Goal: Task Accomplishment & Management: Complete application form

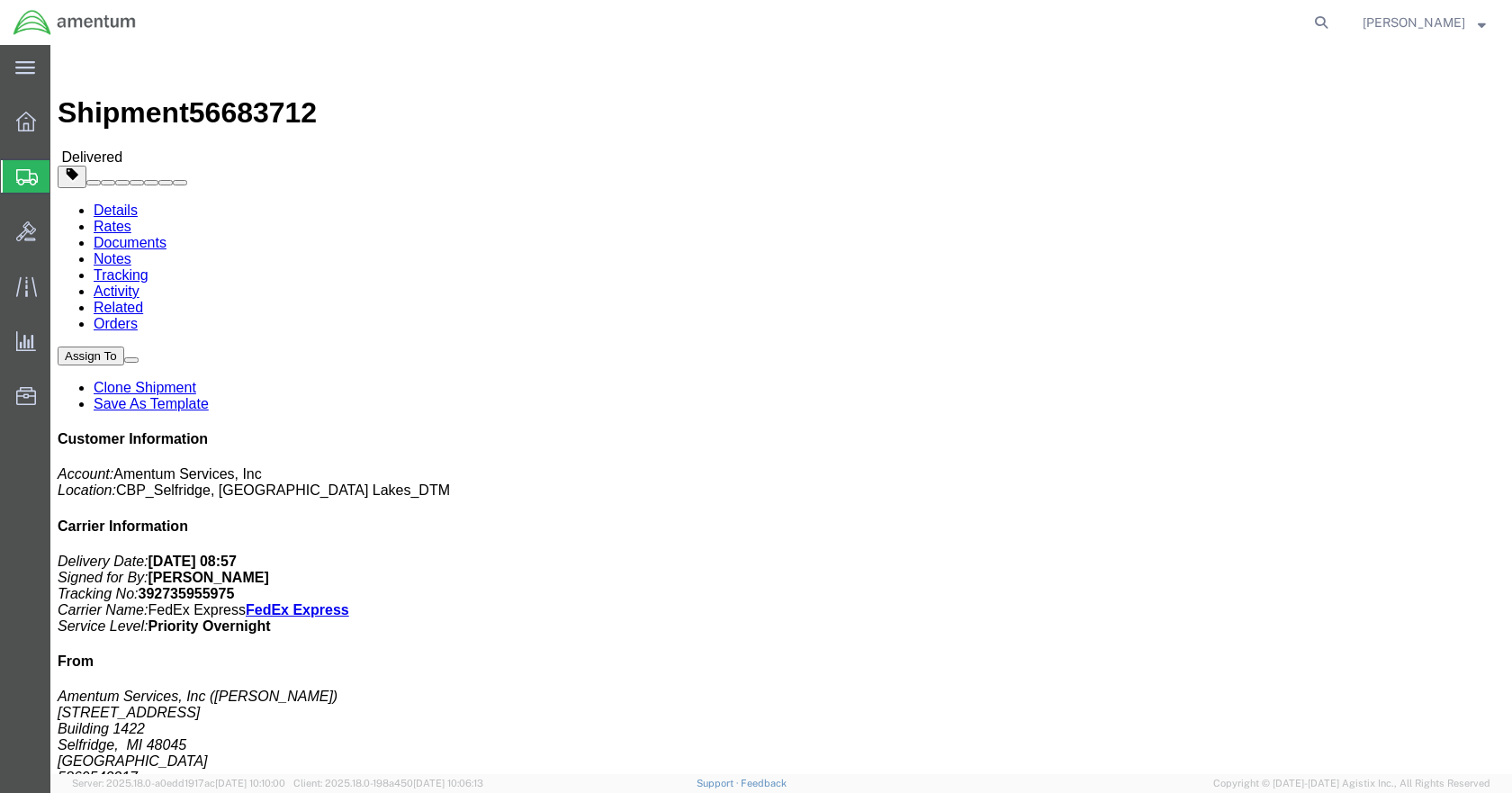
click at [0, 0] on span "Create Shipment" at bounding box center [0, 0] width 0 height 0
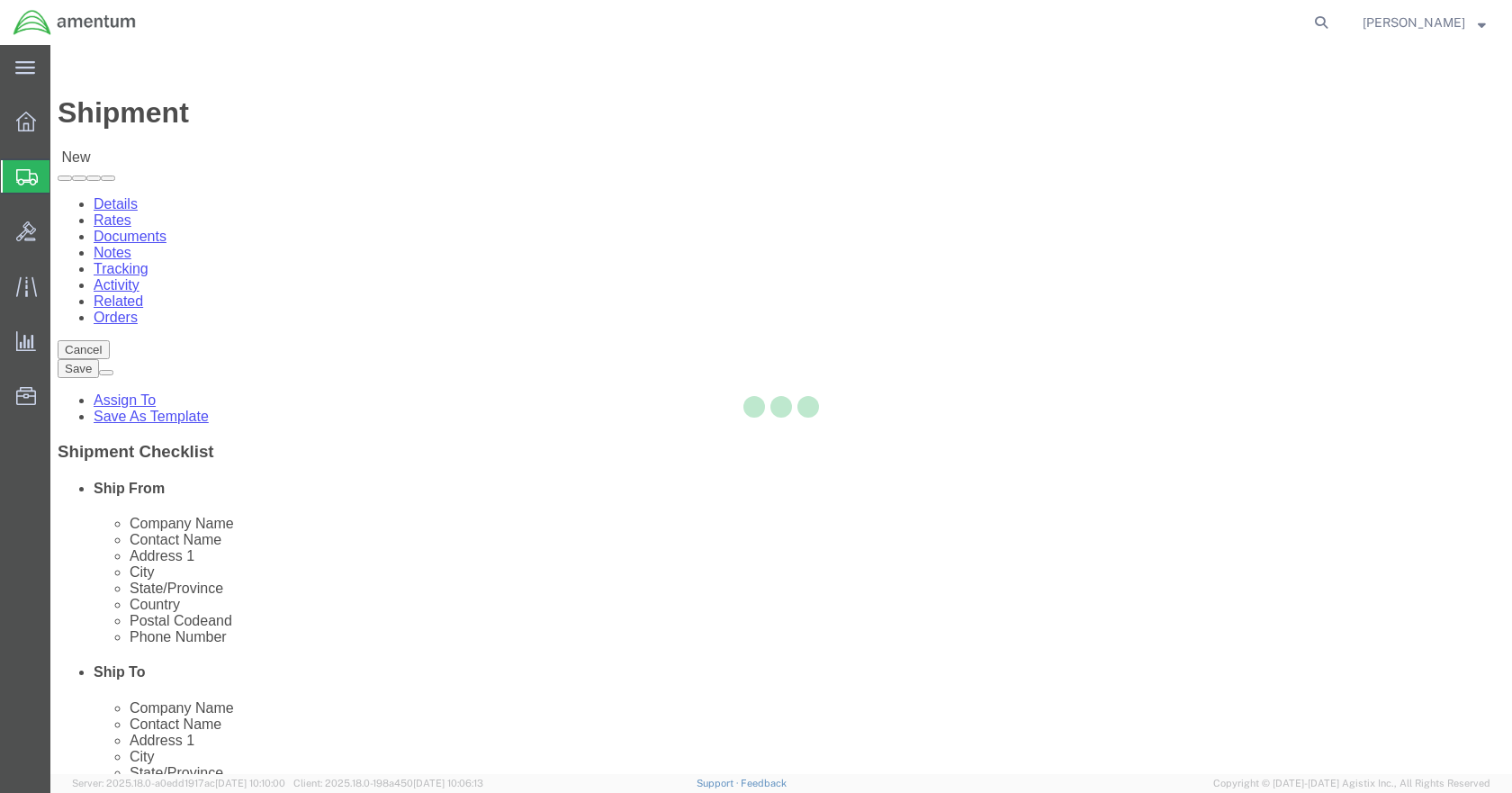
select select
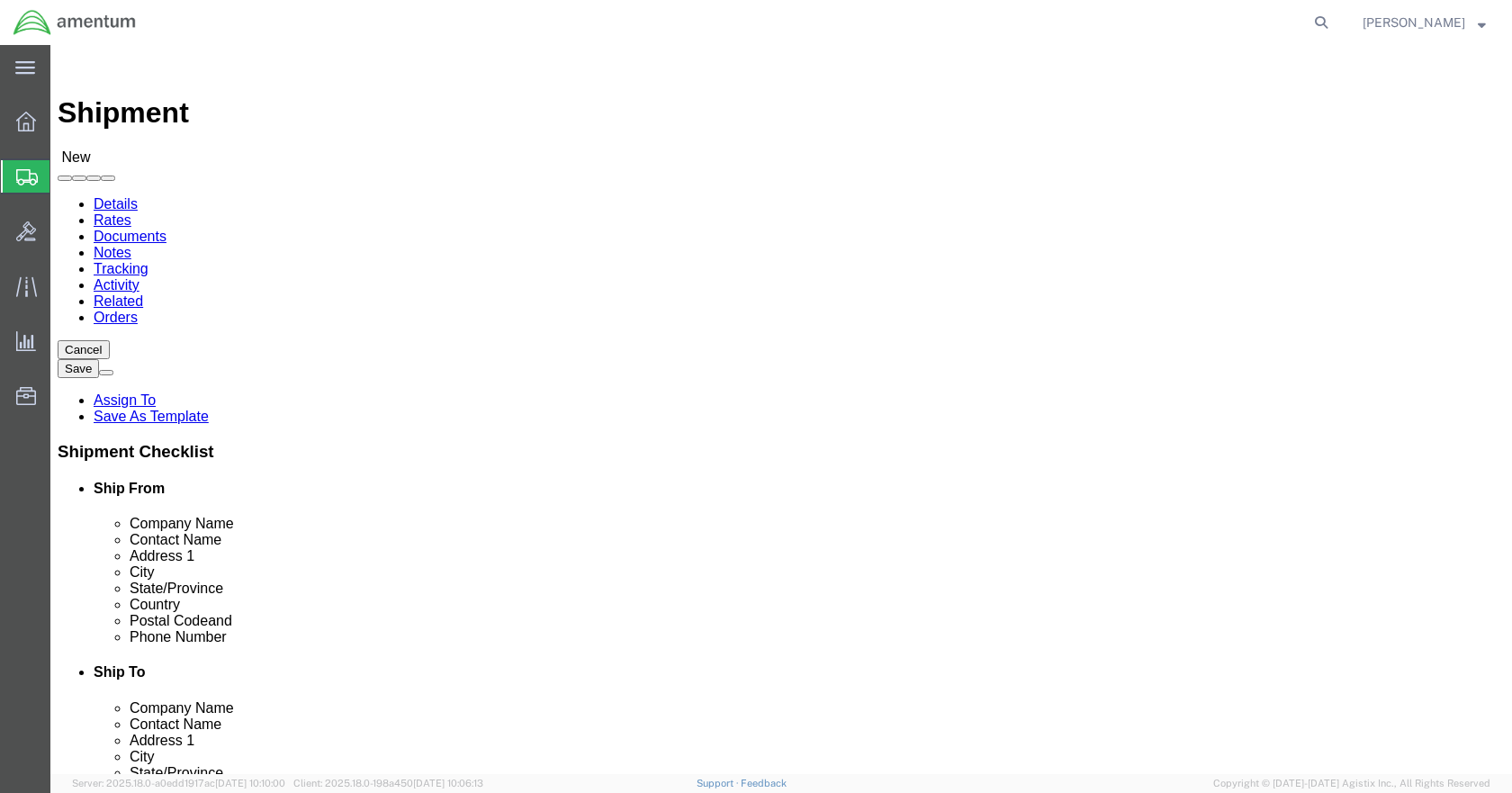
click input "text"
type input "[PERSON_NAME]"
click p "- Amentum Services, Inc - ([PERSON_NAME]) [STREET_ADDRESS]"
select select "MI"
type input "[PERSON_NAME]"
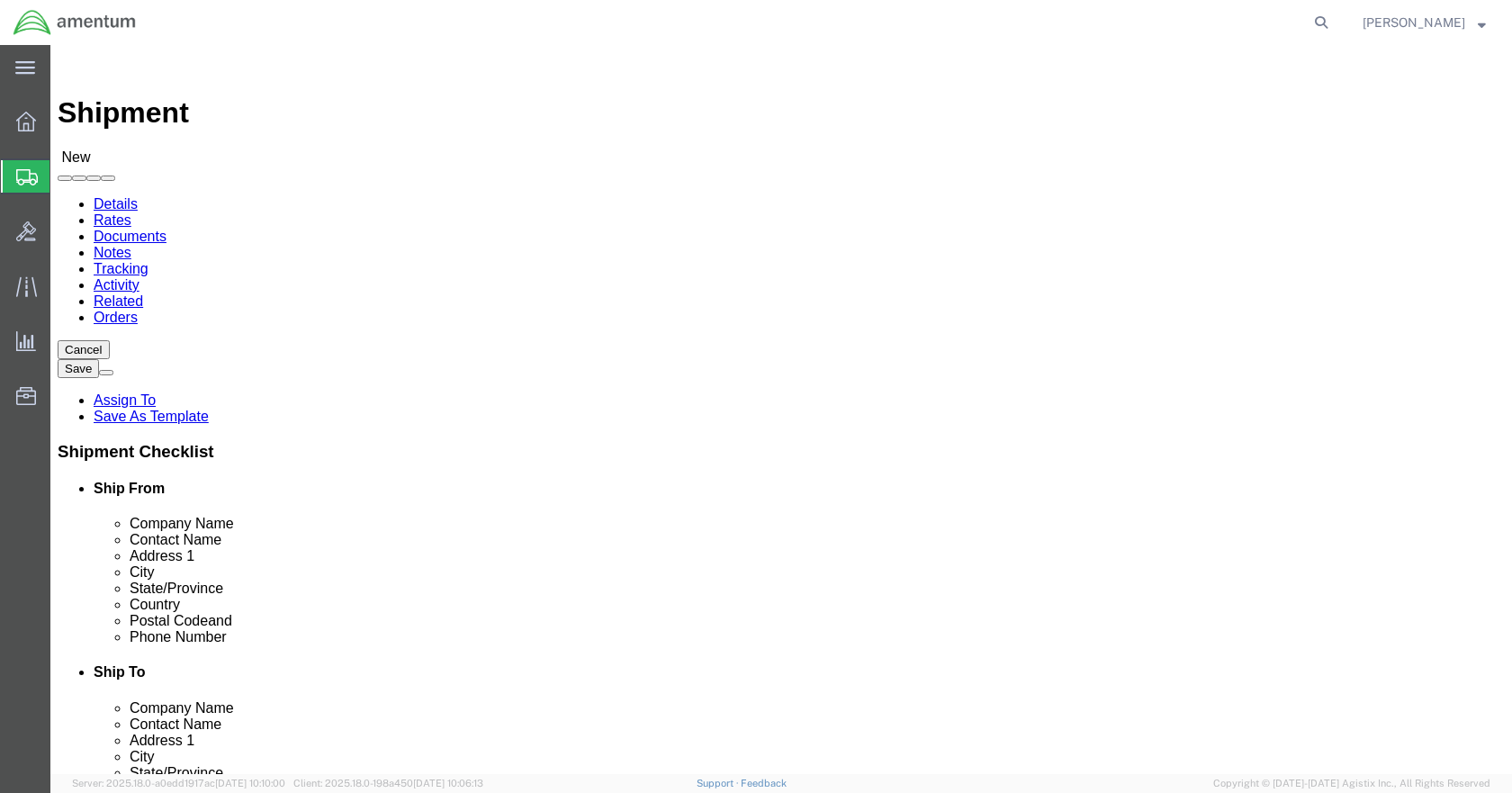
type input "[STREET_ADDRESS]"
click input "text"
type input "5869542217"
click input "text"
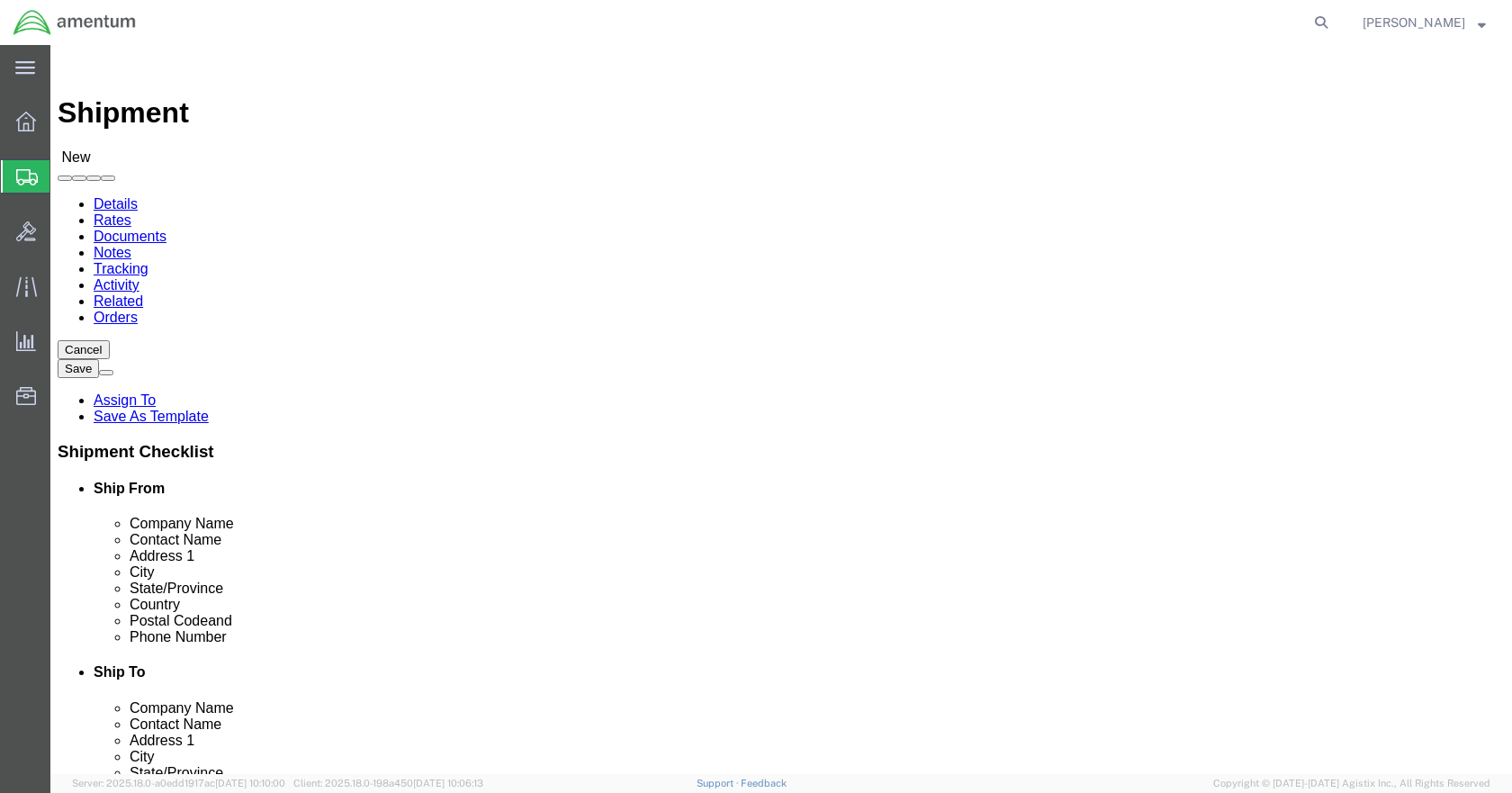
type input "NICH"
click p "- Amentum Services, Inc. - ([PERSON_NAME]) [STREET_ADDRESS]"
select select "FL"
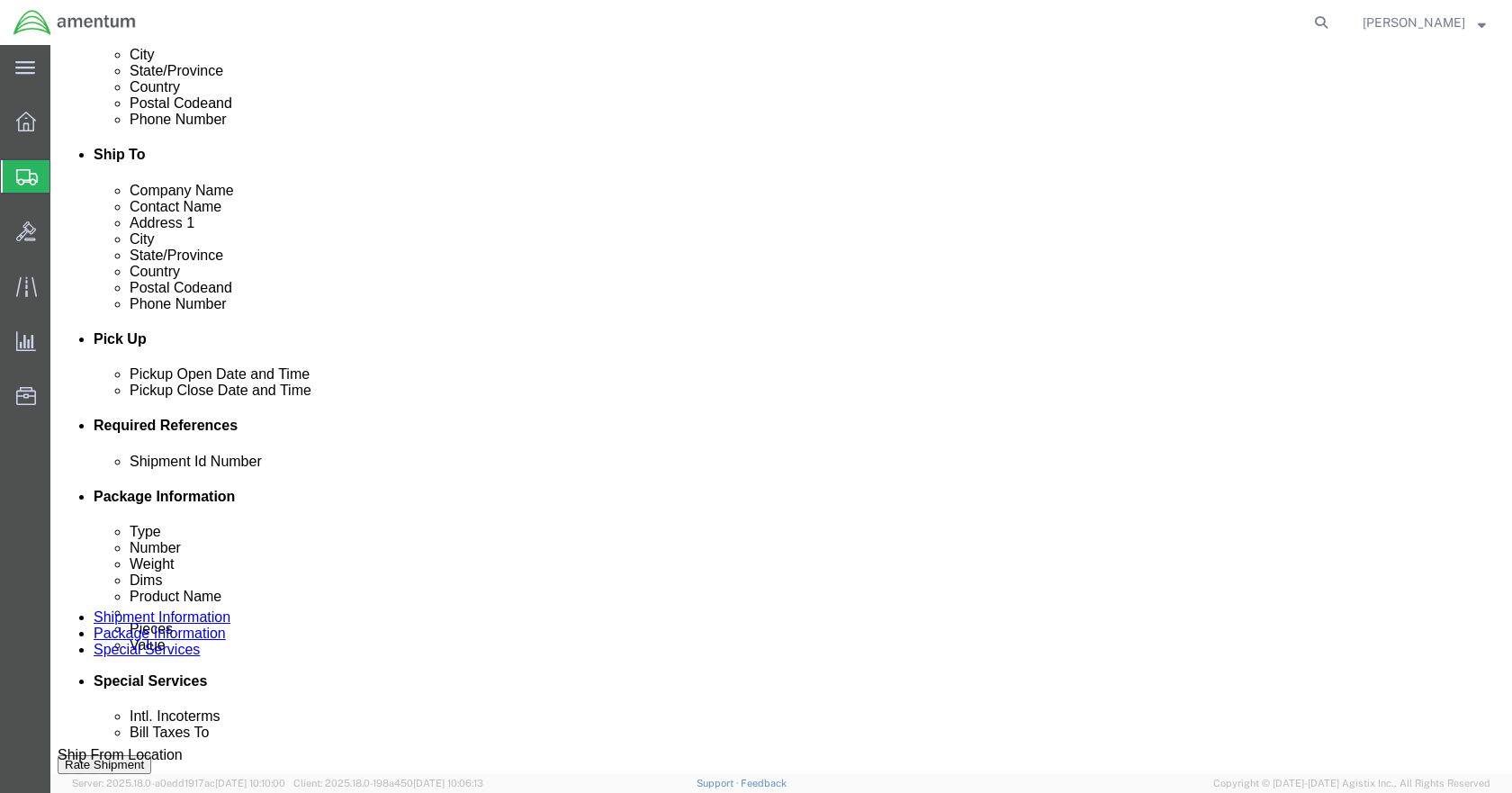
scroll to position [540, 0]
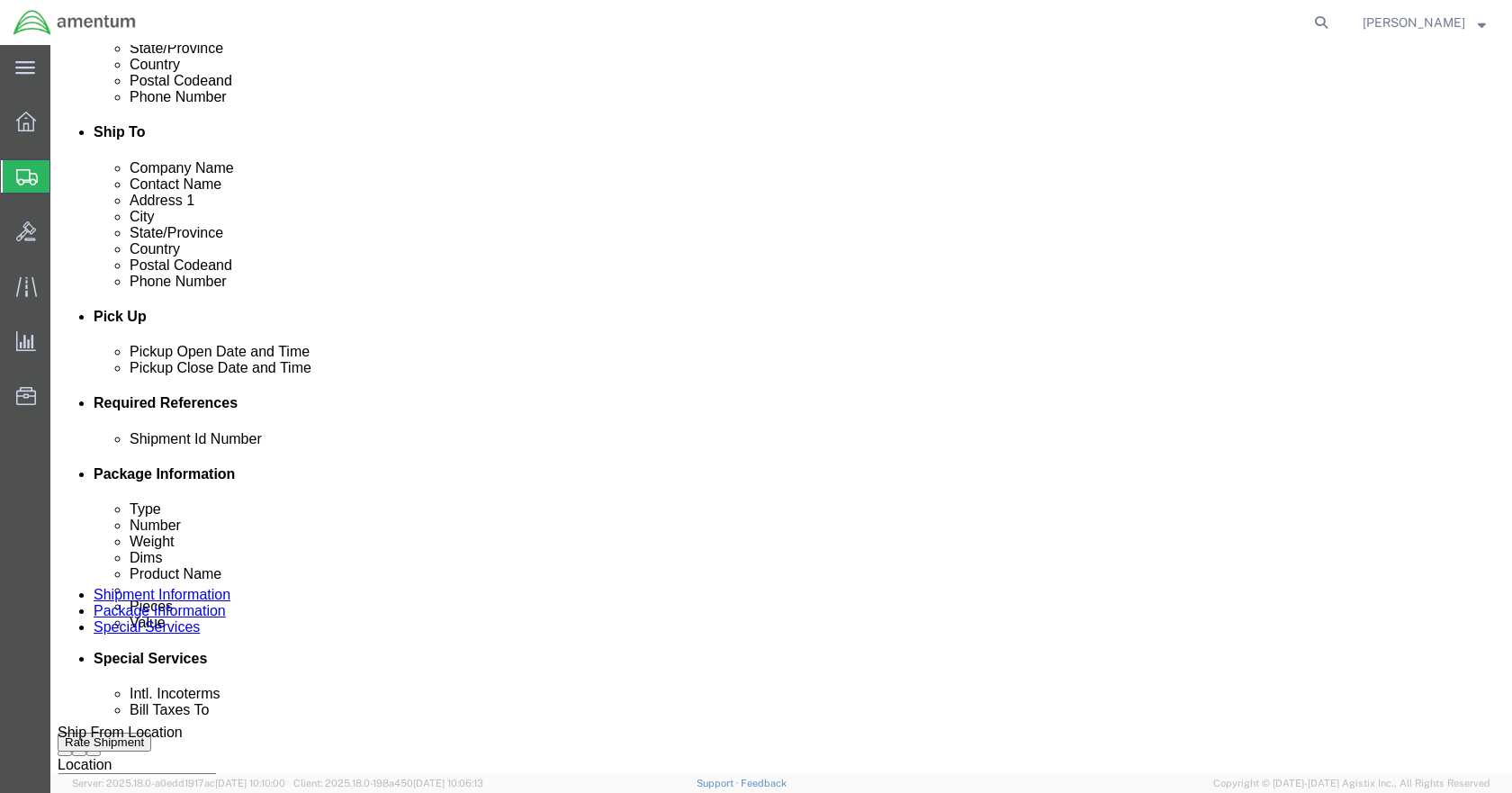
type input "[PERSON_NAME]"
click button "Add reference"
click input "text"
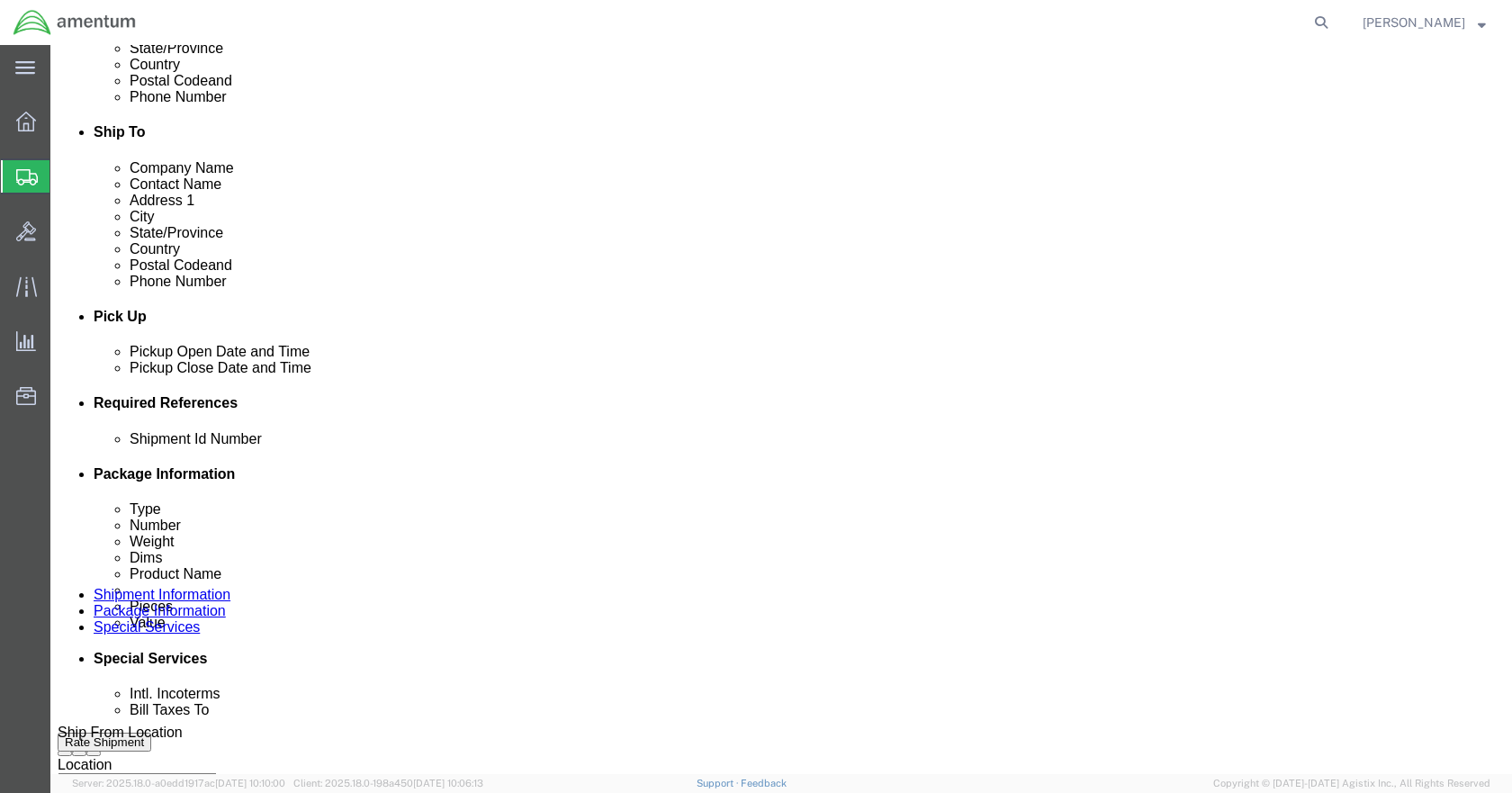
type input "GOOGLES-5"
click input "text"
type input "GOGGLES-5"
click input "text"
type input "CBP"
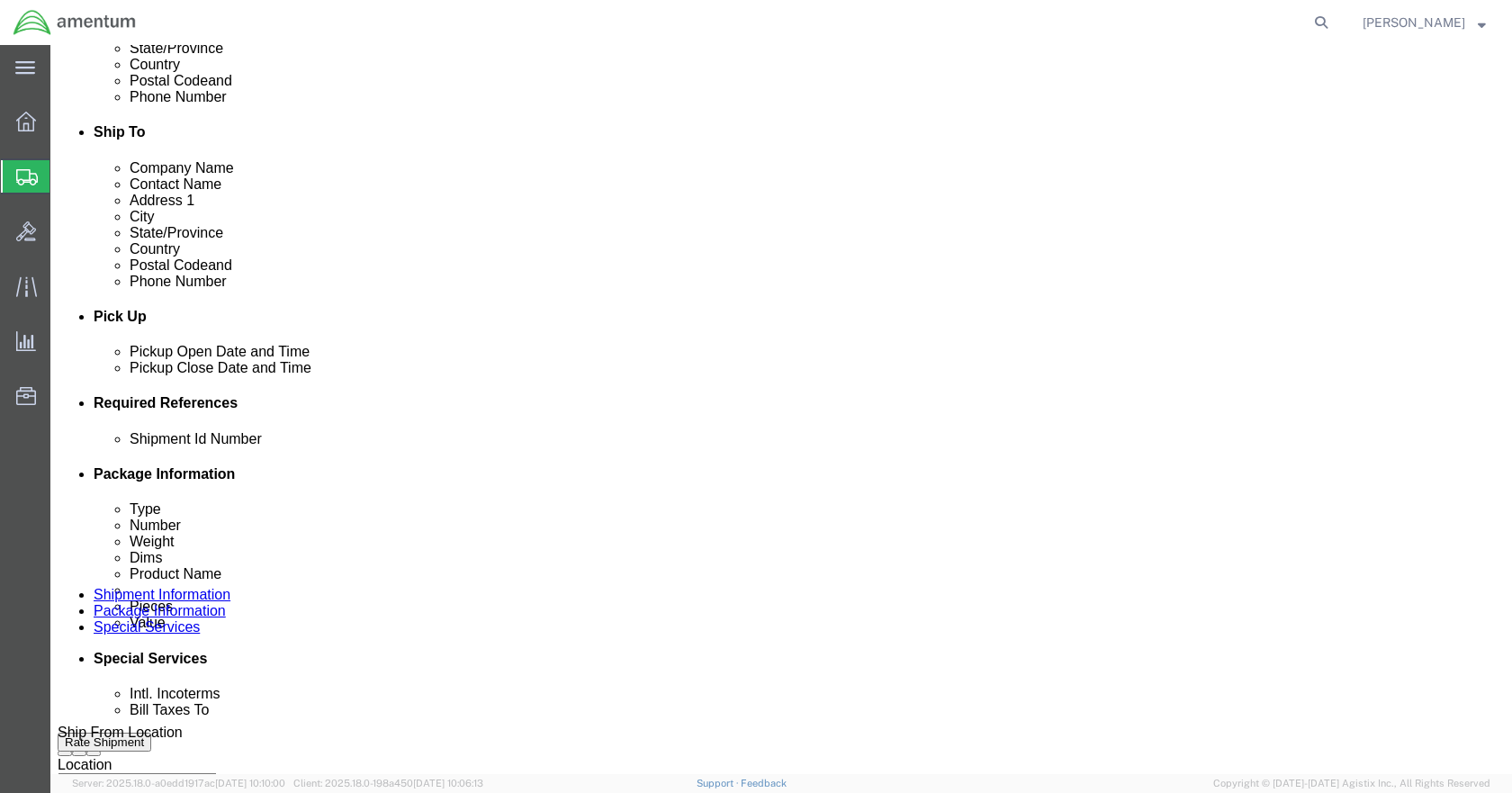
click input "text"
type input "6118.03.03.2219.000.DTM.0000"
click select "Select Account Type Activity ID Airline Appointment Number ASN Batch Request # …"
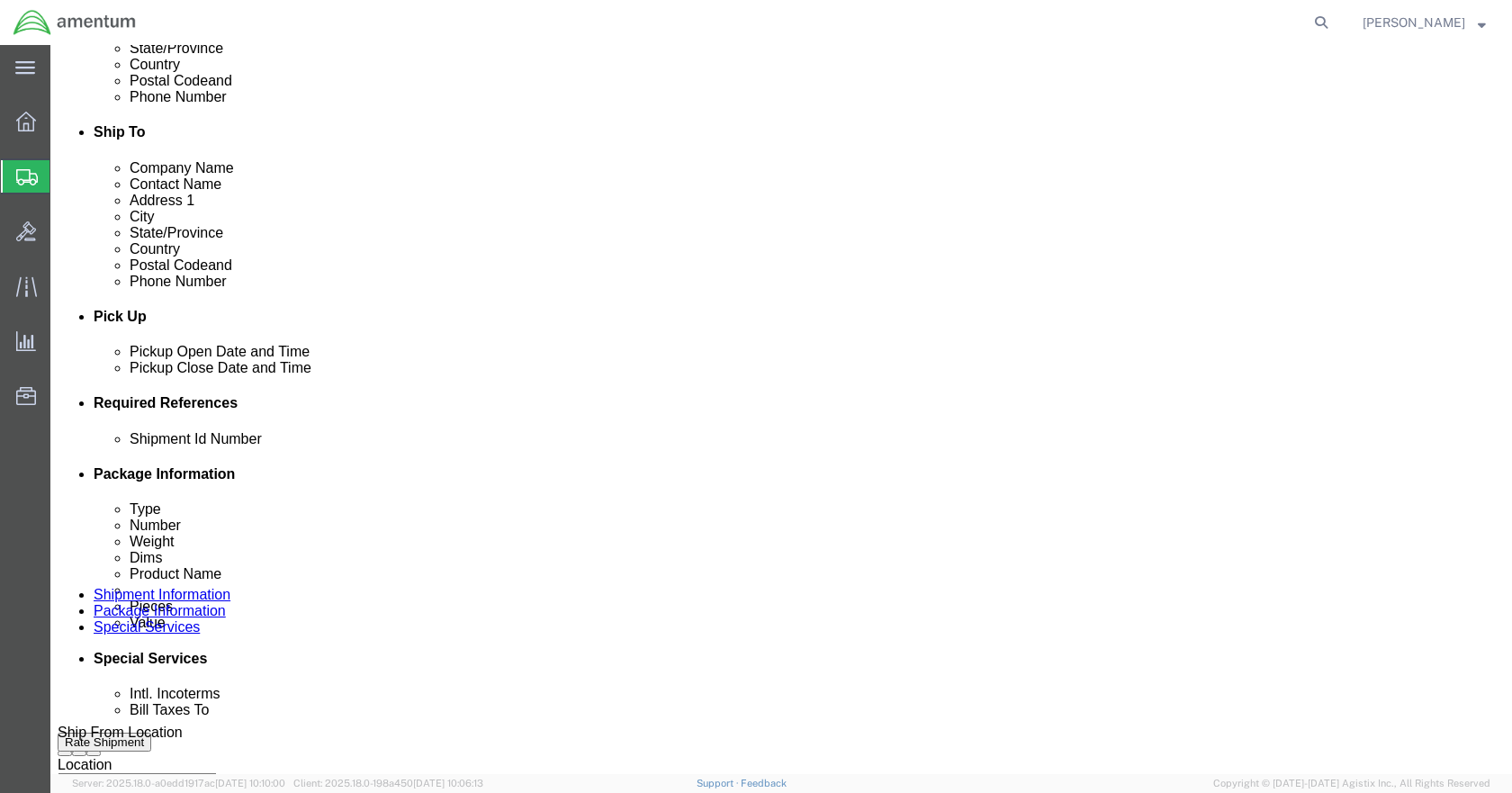
select select "PROJNUM"
click select "Select Account Type Activity ID Airline Appointment Number ASN Batch Request # …"
select select "DEPT"
click select "Select Account Type Activity ID Airline Appointment Number ASN Batch Request # …"
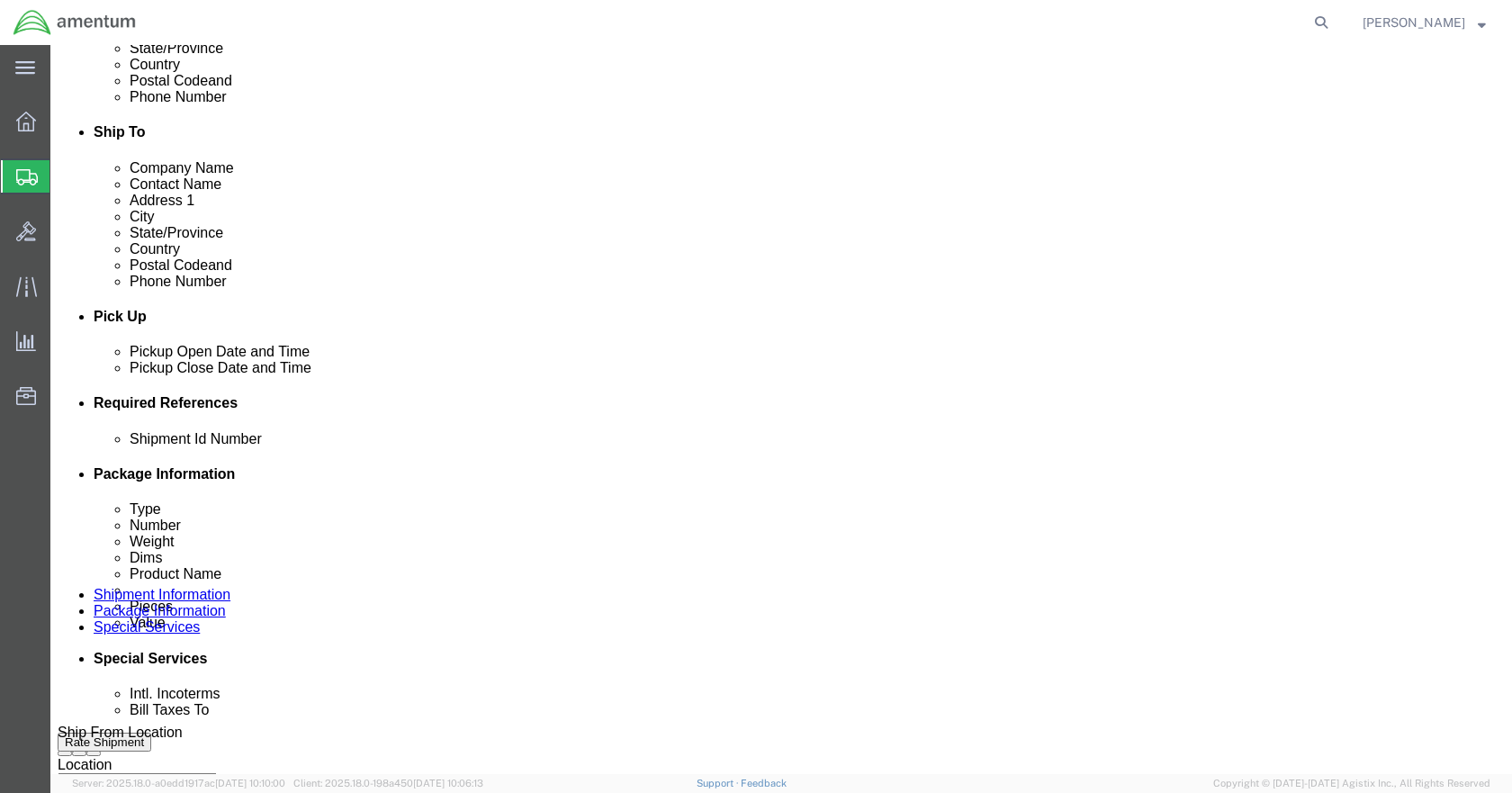
click select "Select Account Type Activity ID Airline Appointment Number ASN Batch Request # …"
select select "CUSTREF"
click select "Select Account Type Activity ID Airline Appointment Number ASN Batch Request # …"
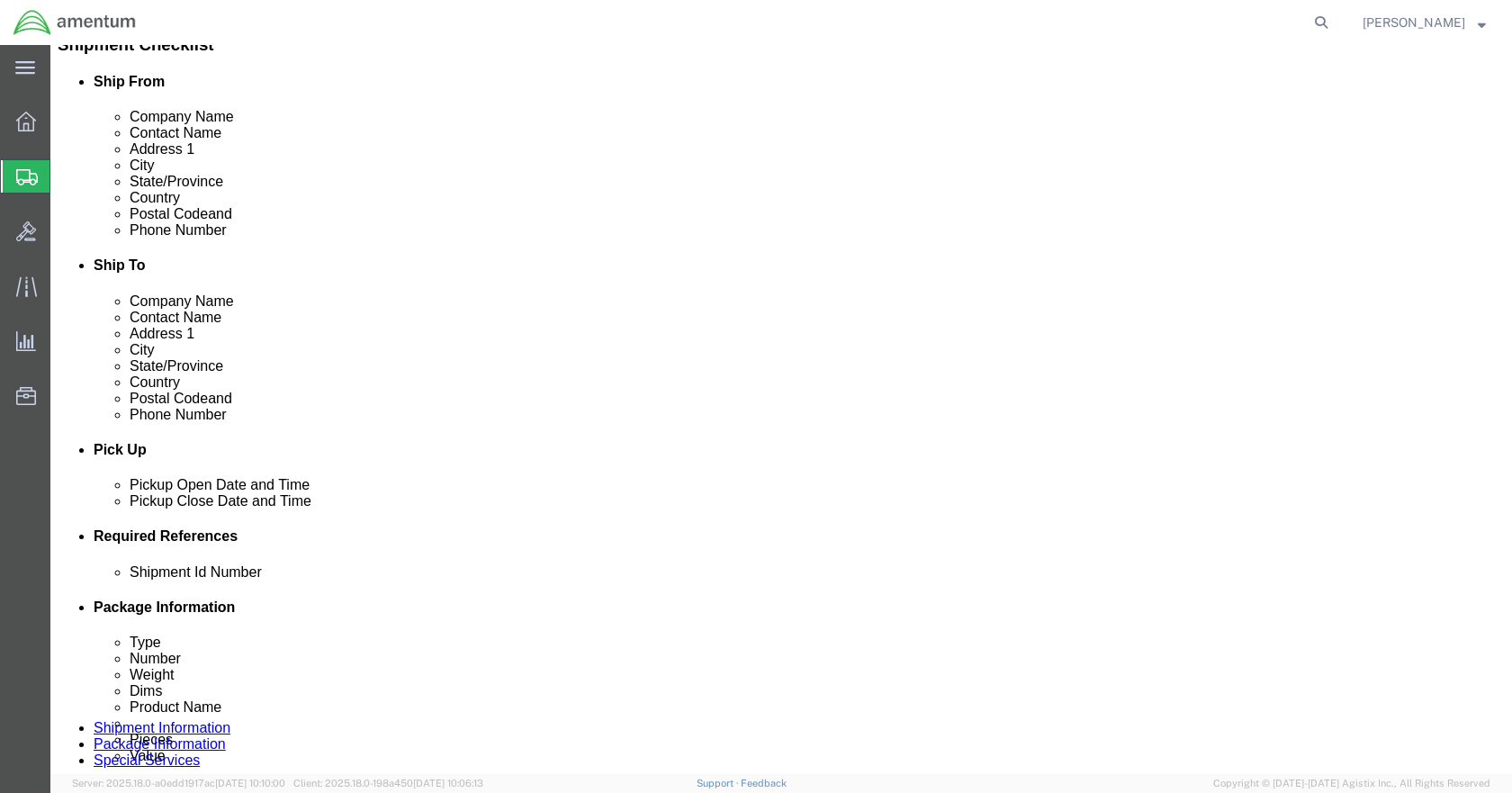
scroll to position [401, 0]
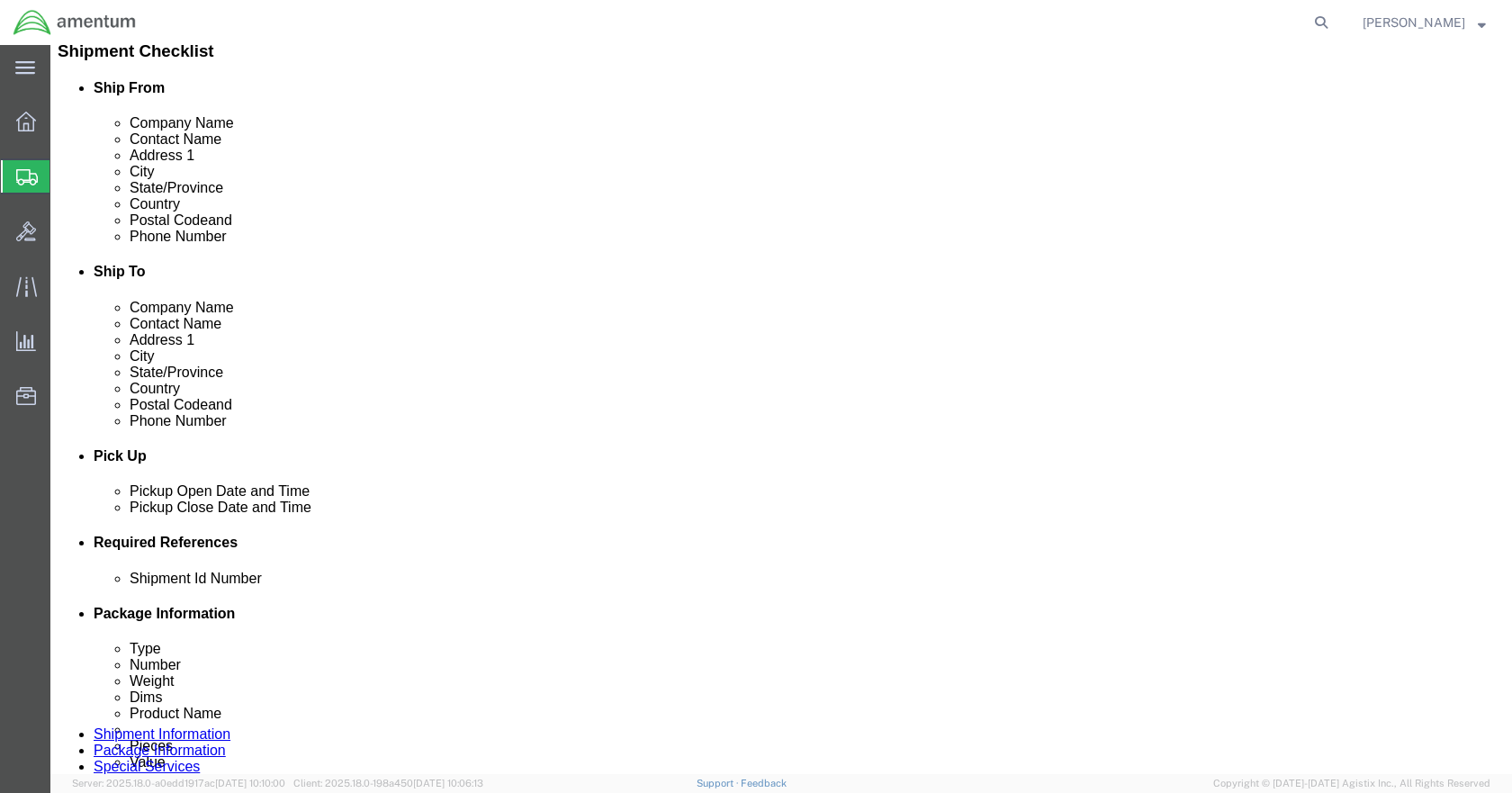
drag, startPoint x: 228, startPoint y: 116, endPoint x: 238, endPoint y: 118, distance: 10.2
click icon
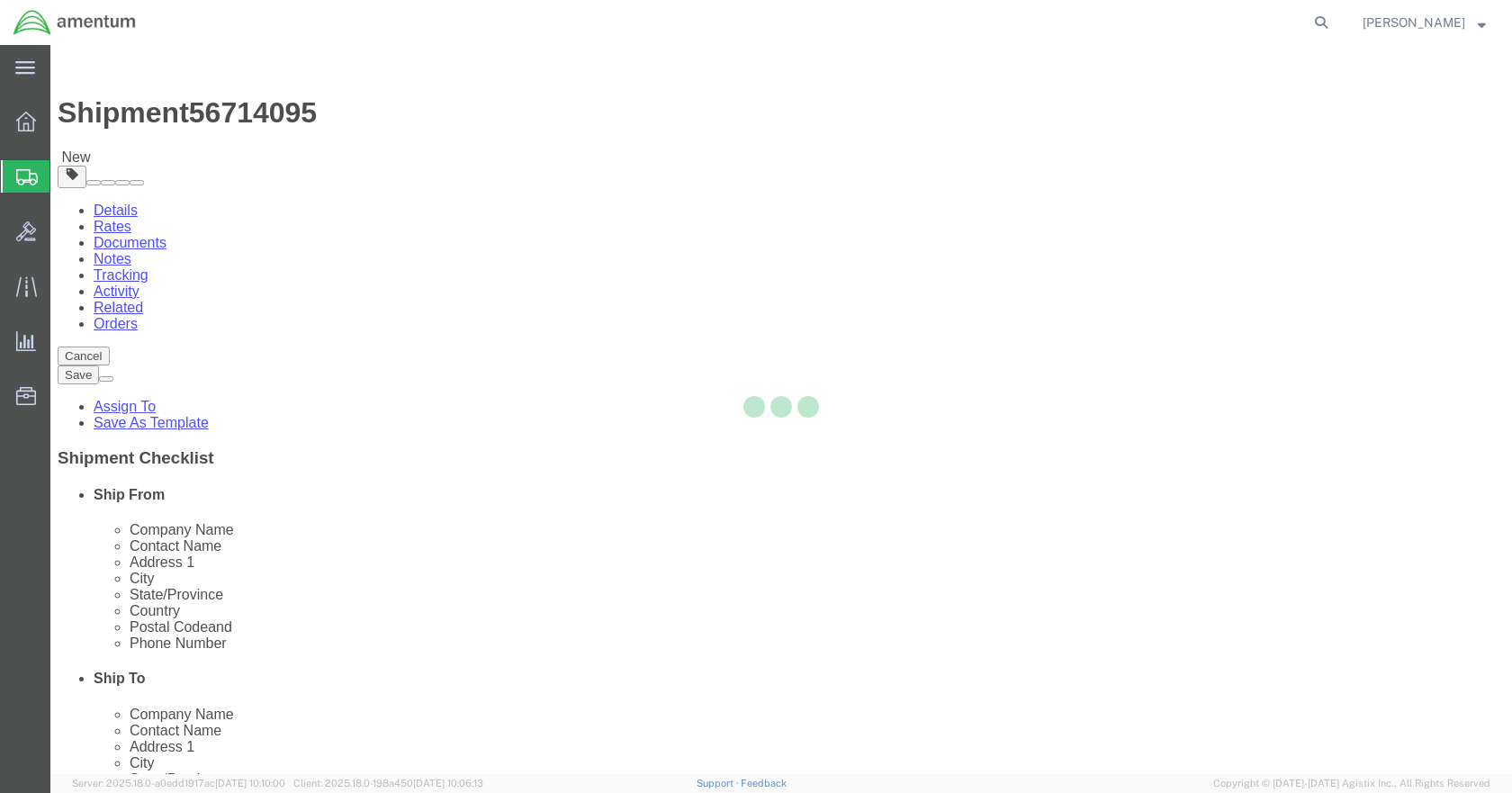
select select "CBOX"
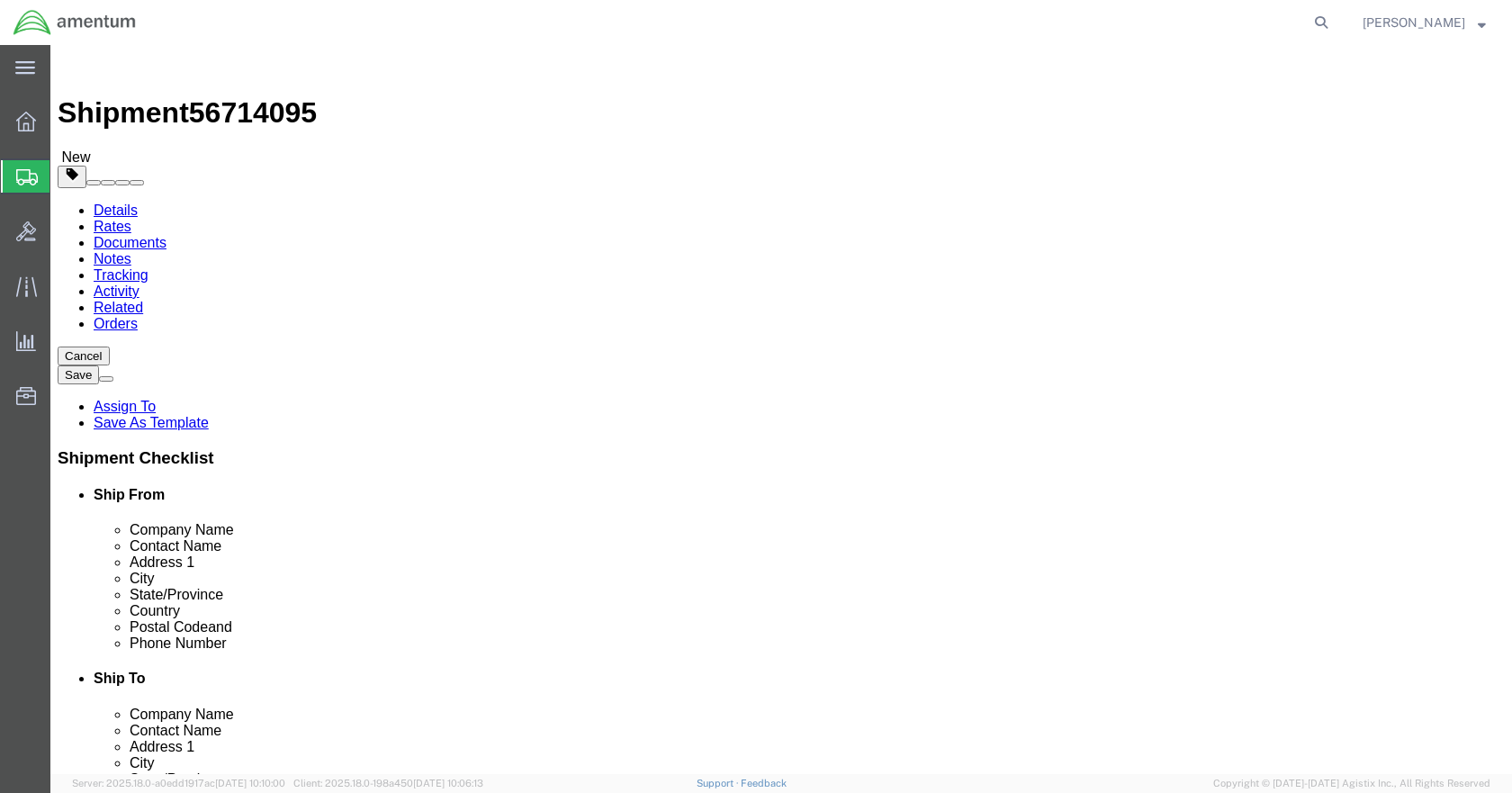
click input "text"
type input "19"
type input "20"
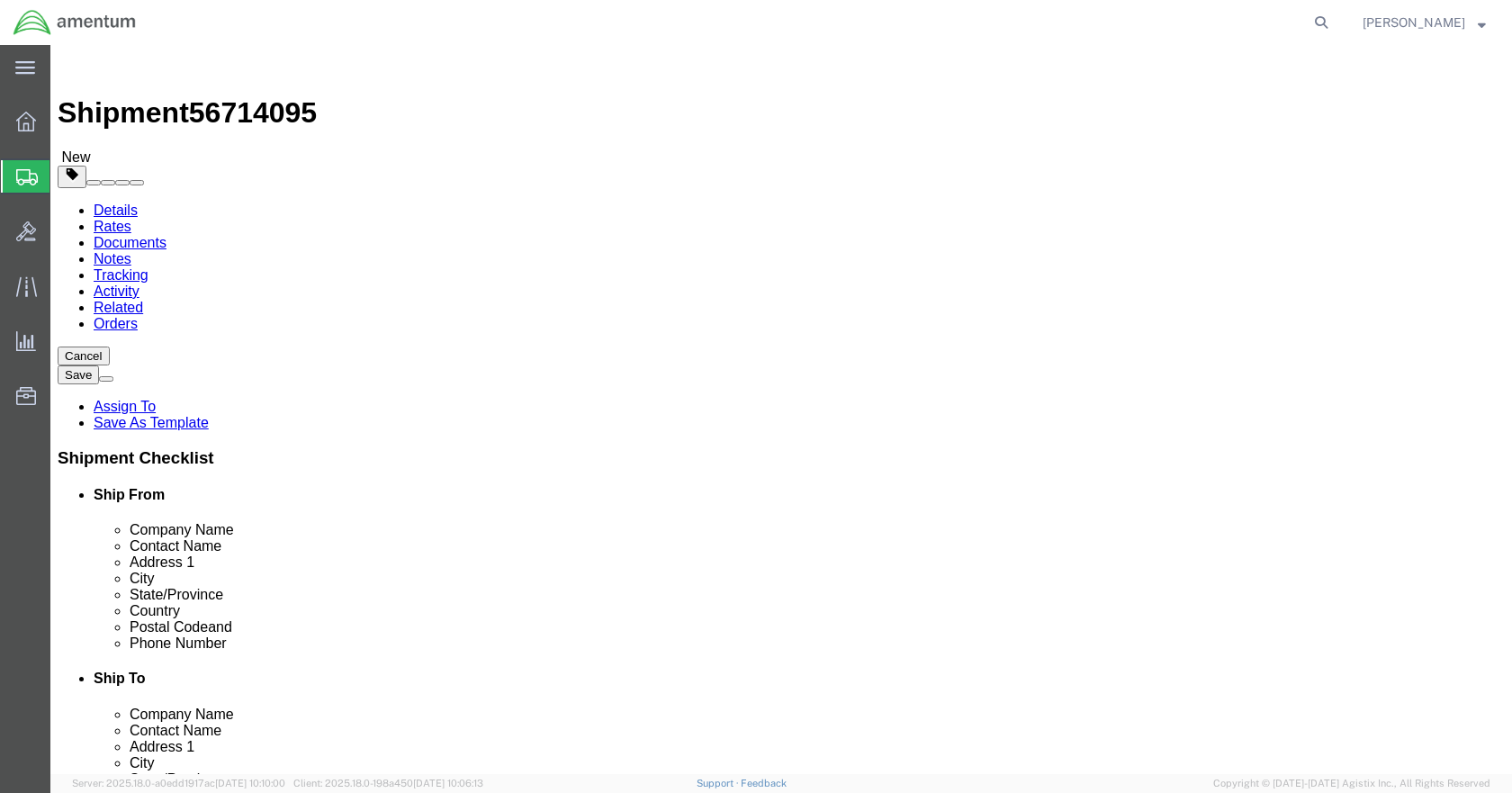
click span
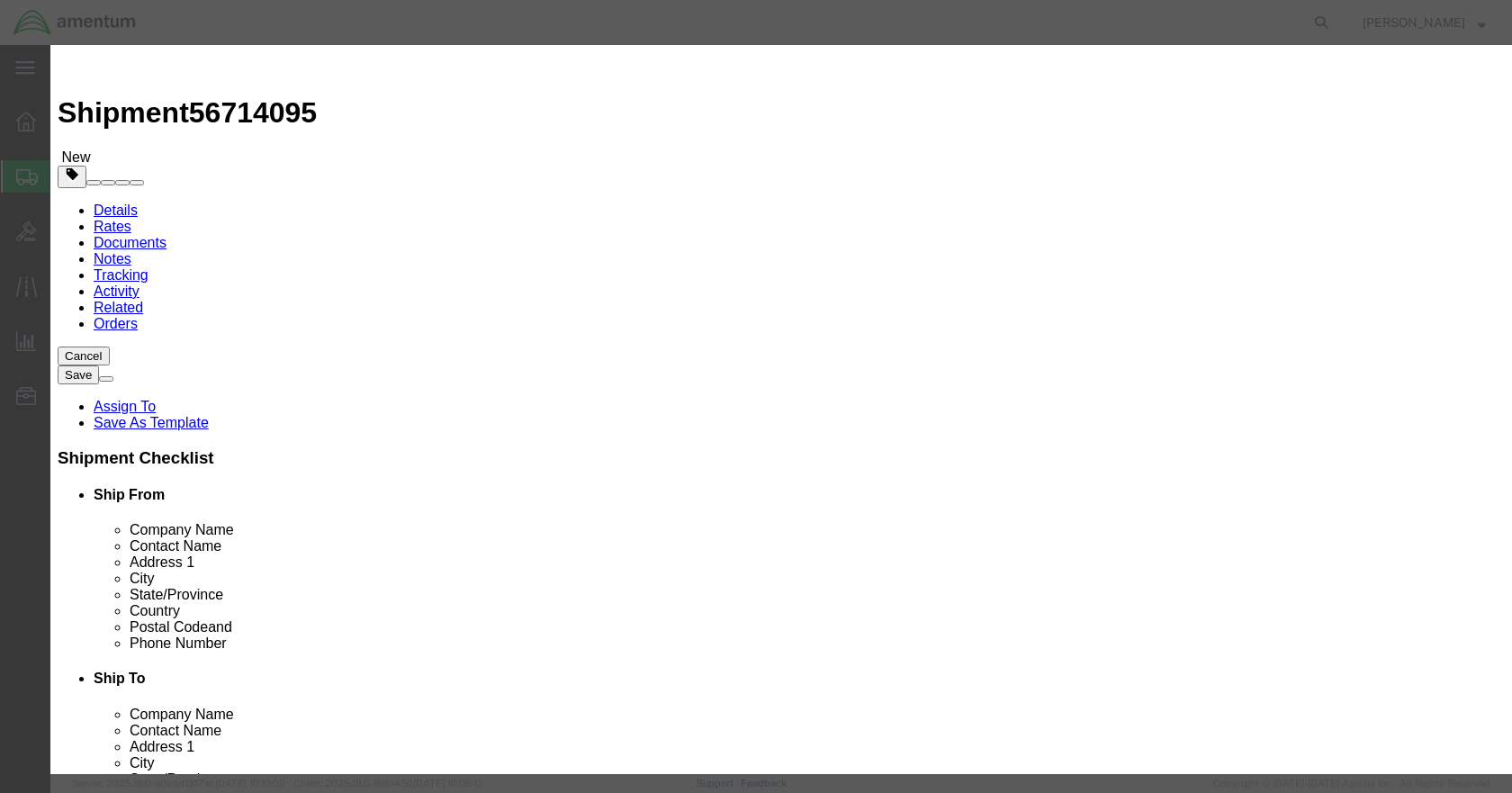
click input "text"
type input "G"
type input "NVG'S"
click input "0"
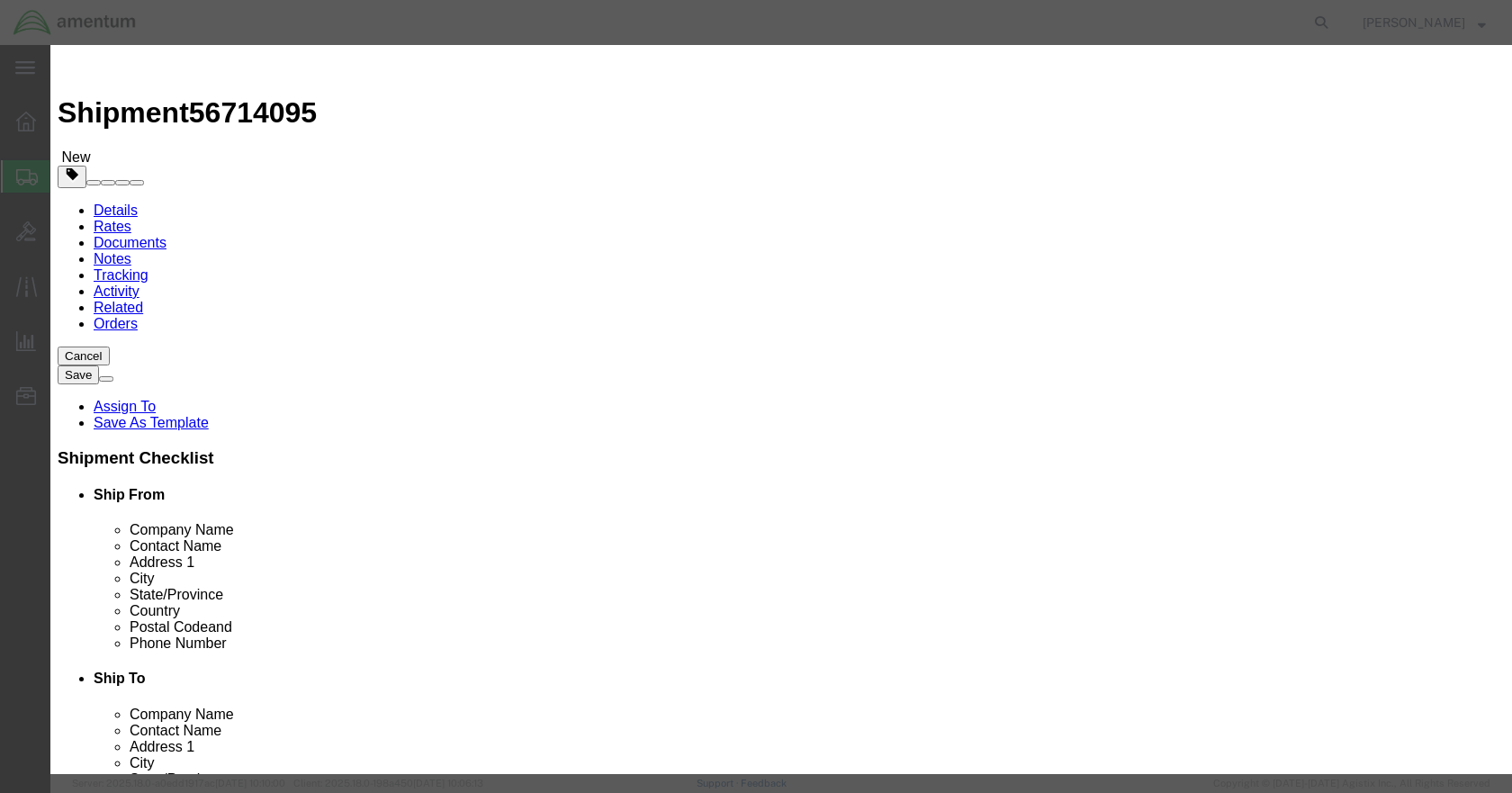
click input "0"
type input "5"
type input "50000"
select select "USD"
click button "Save & Close"
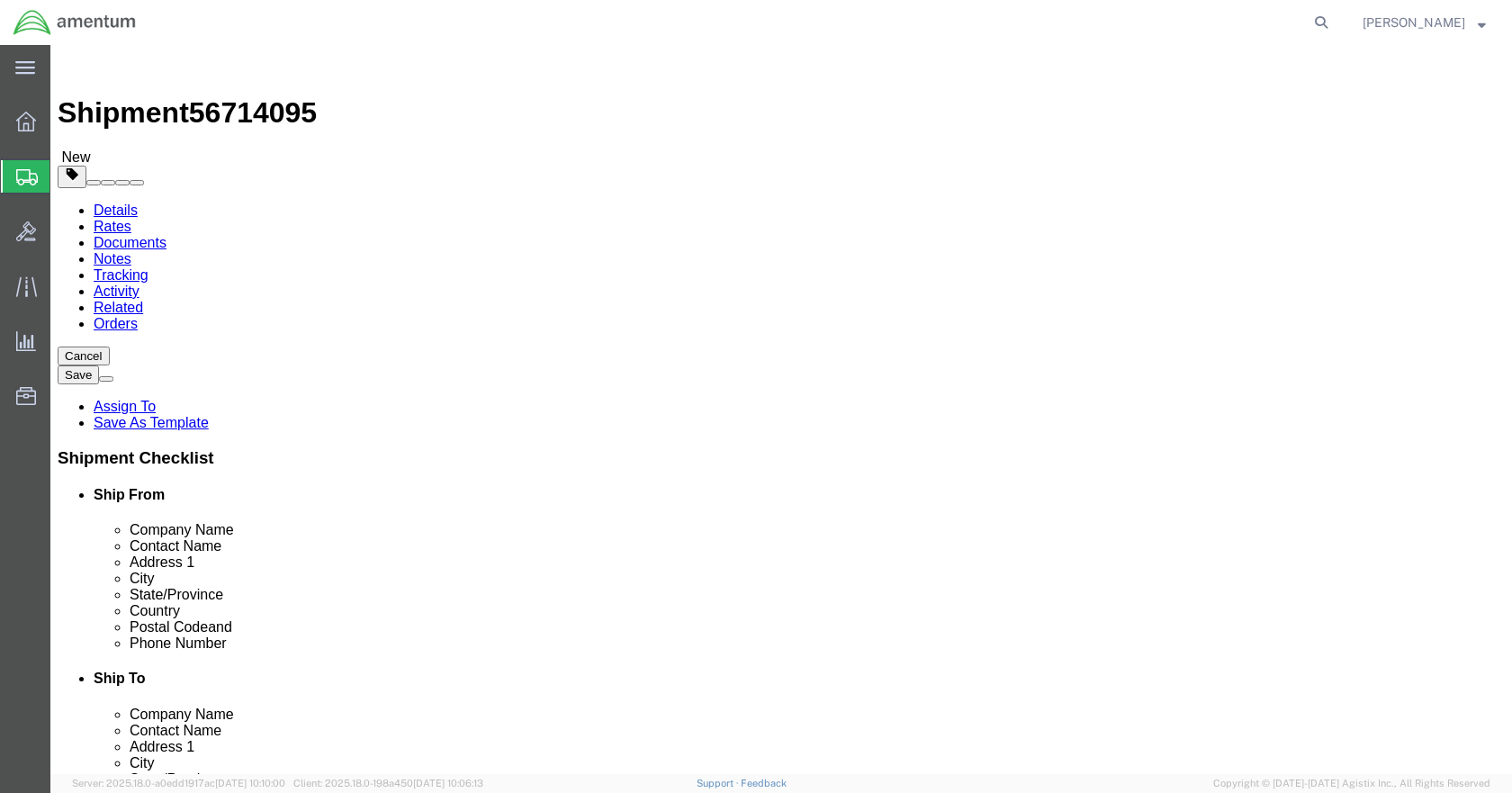
click button "Rate Shipment"
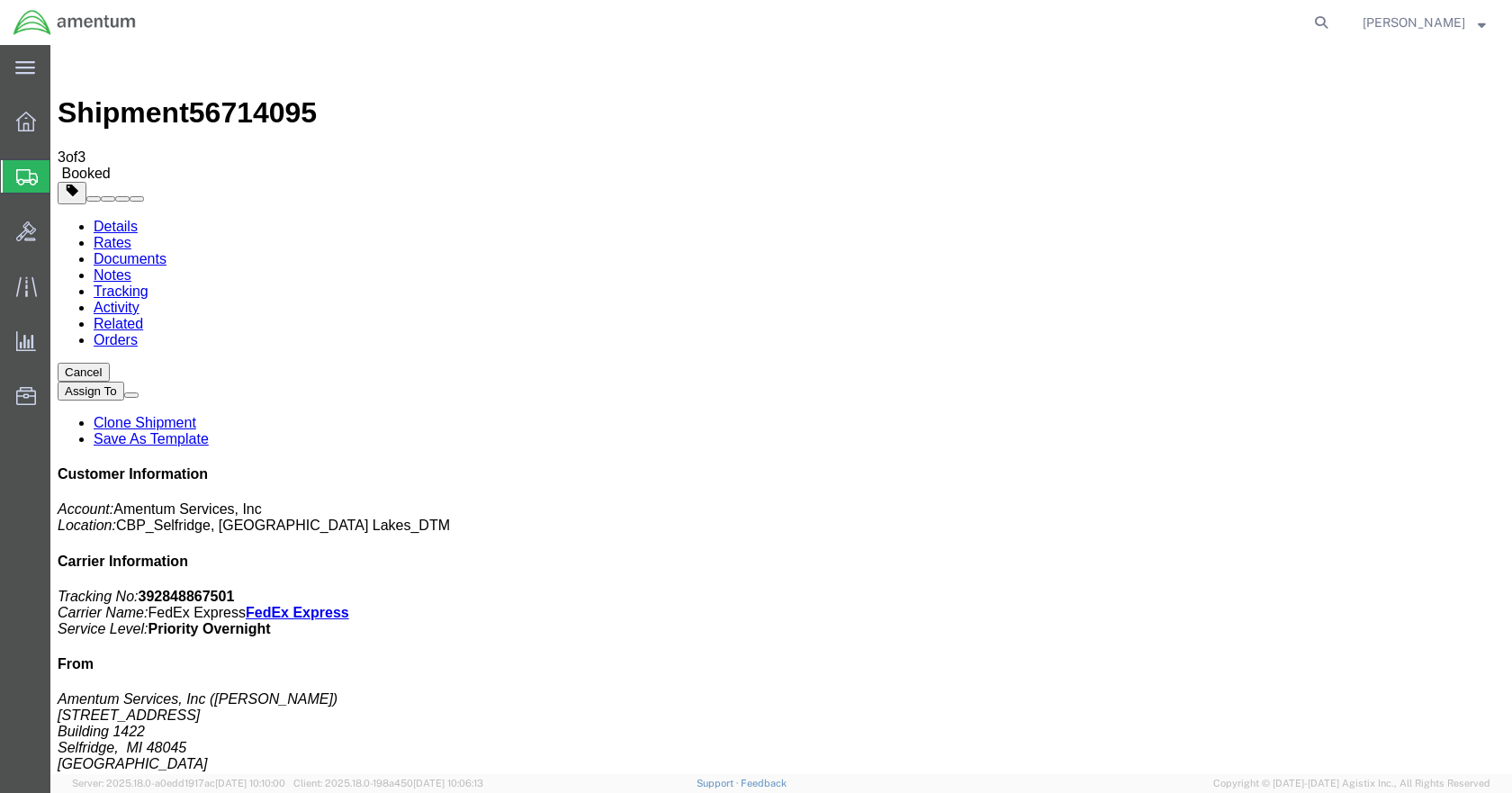
drag, startPoint x: 637, startPoint y: 321, endPoint x: 712, endPoint y: 435, distance: 136.5
